Goal: Transaction & Acquisition: Purchase product/service

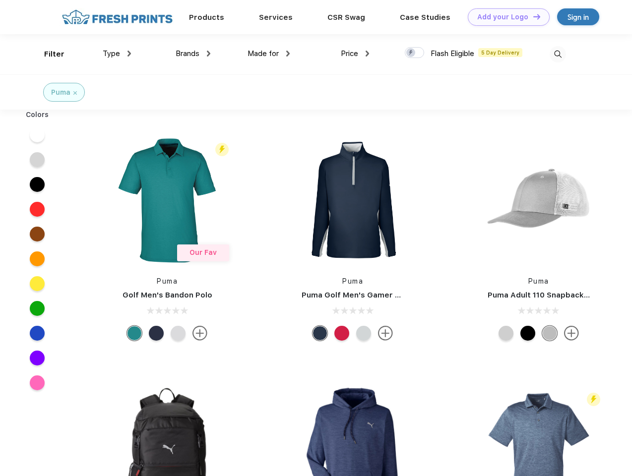
click at [505, 17] on link "Add your Logo Design Tool" at bounding box center [509, 16] width 82 height 17
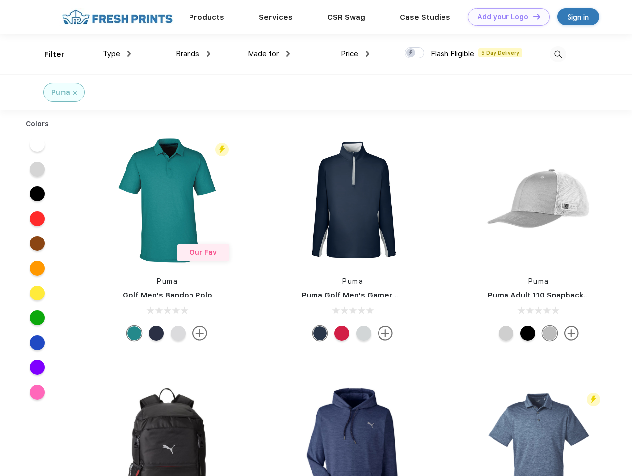
click at [0, 0] on div "Design Tool" at bounding box center [0, 0] width 0 height 0
click at [532, 16] on link "Add your Logo Design Tool" at bounding box center [509, 16] width 82 height 17
click at [48, 54] on div "Filter" at bounding box center [54, 54] width 20 height 11
click at [117, 54] on span "Type" at bounding box center [111, 53] width 17 height 9
click at [193, 54] on span "Brands" at bounding box center [188, 53] width 24 height 9
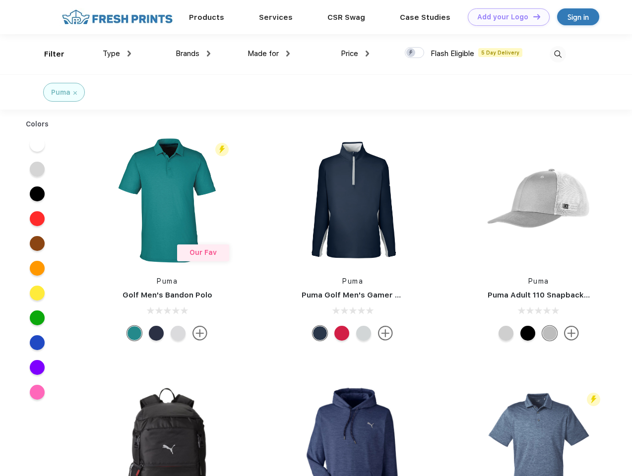
click at [269, 54] on span "Made for" at bounding box center [263, 53] width 31 height 9
click at [355, 54] on span "Price" at bounding box center [349, 53] width 17 height 9
click at [415, 53] on div at bounding box center [414, 52] width 19 height 11
click at [411, 53] on input "checkbox" at bounding box center [408, 50] width 6 height 6
click at [558, 54] on img at bounding box center [558, 54] width 16 height 16
